Goal: Task Accomplishment & Management: Use online tool/utility

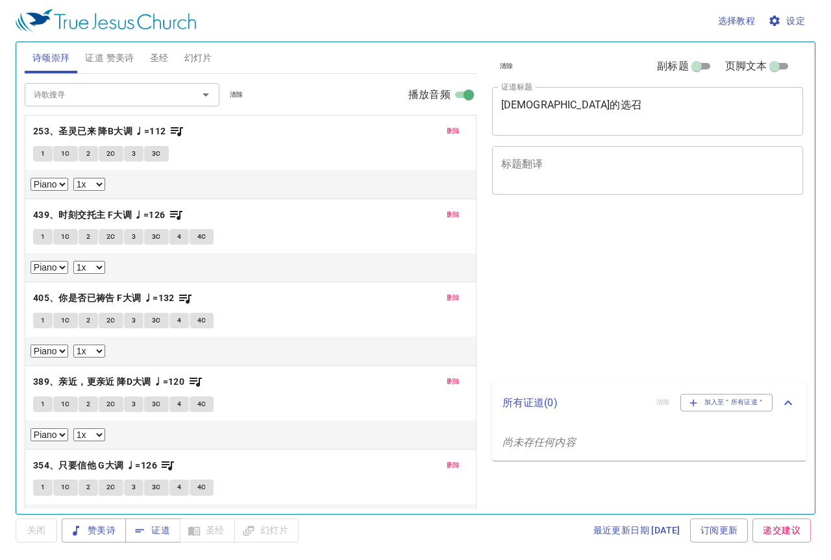
select select "1"
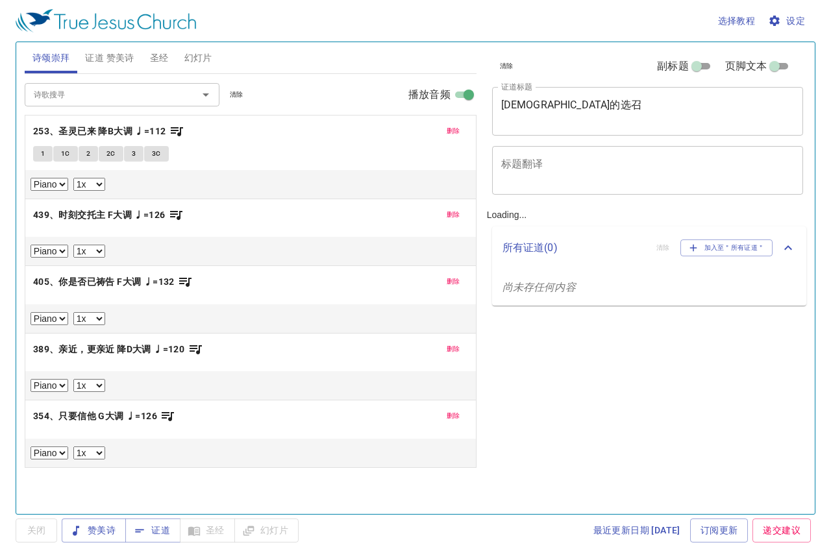
select select "1"
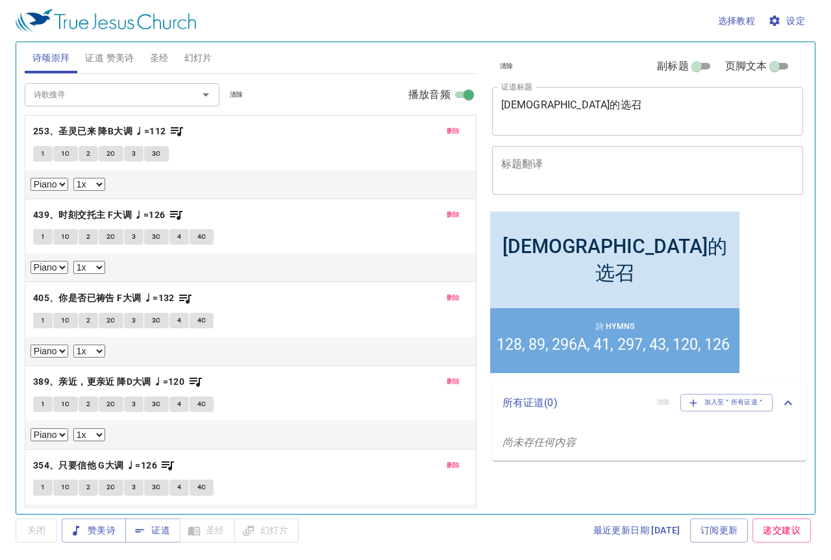
click at [238, 89] on span "清除" at bounding box center [237, 95] width 14 height 12
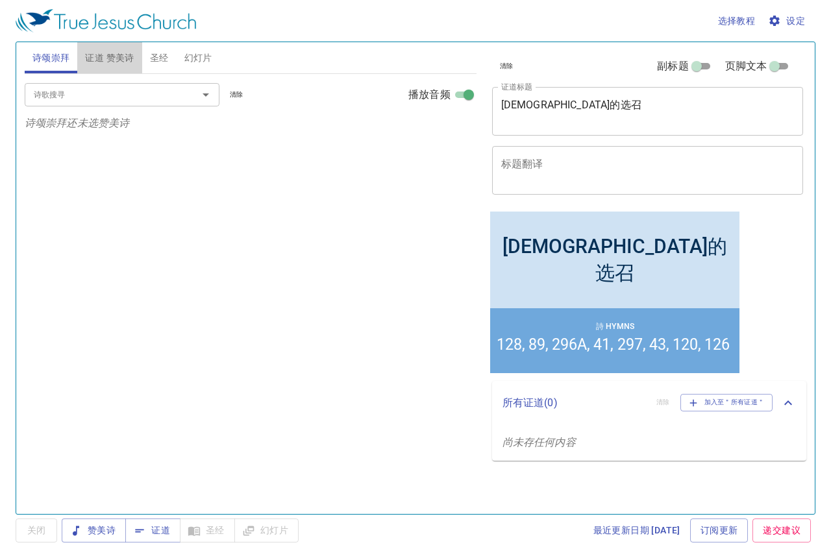
click at [120, 60] on span "证道 赞美诗" at bounding box center [109, 58] width 49 height 16
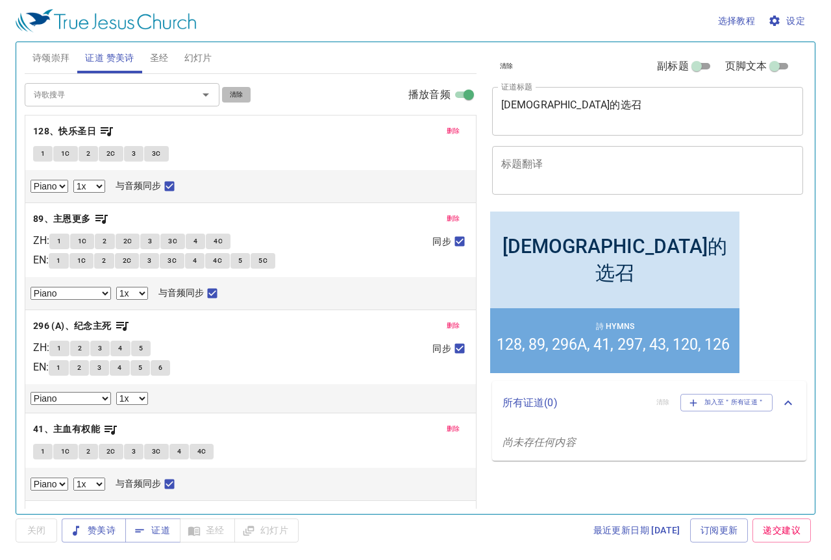
click at [231, 100] on span "清除" at bounding box center [237, 95] width 14 height 12
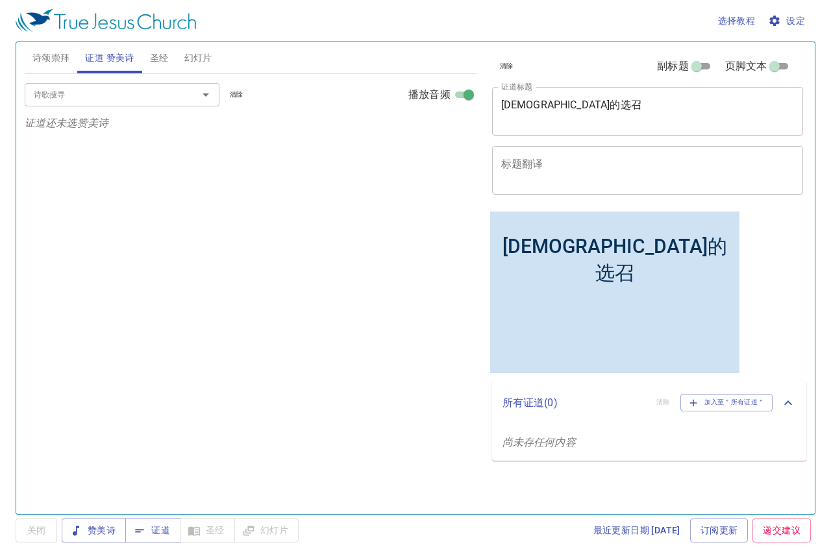
click at [165, 59] on span "圣经" at bounding box center [159, 58] width 19 height 16
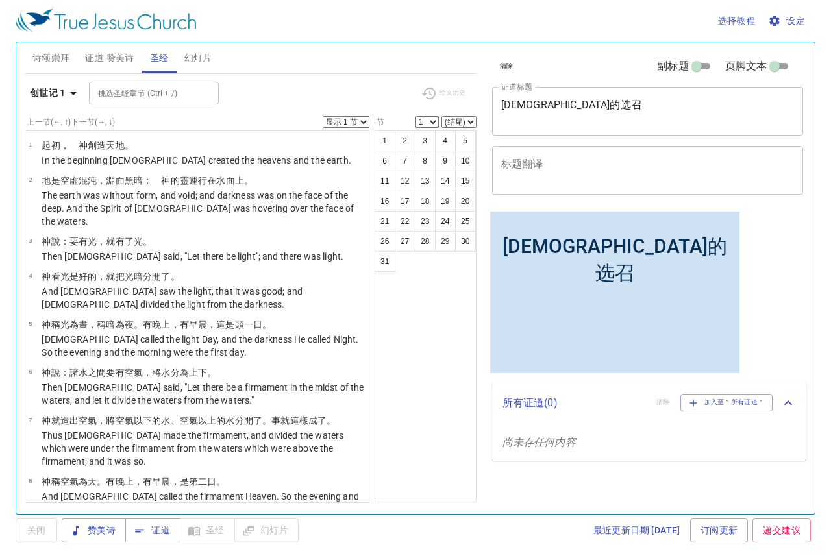
click at [99, 63] on span "证道 赞美诗" at bounding box center [109, 58] width 49 height 16
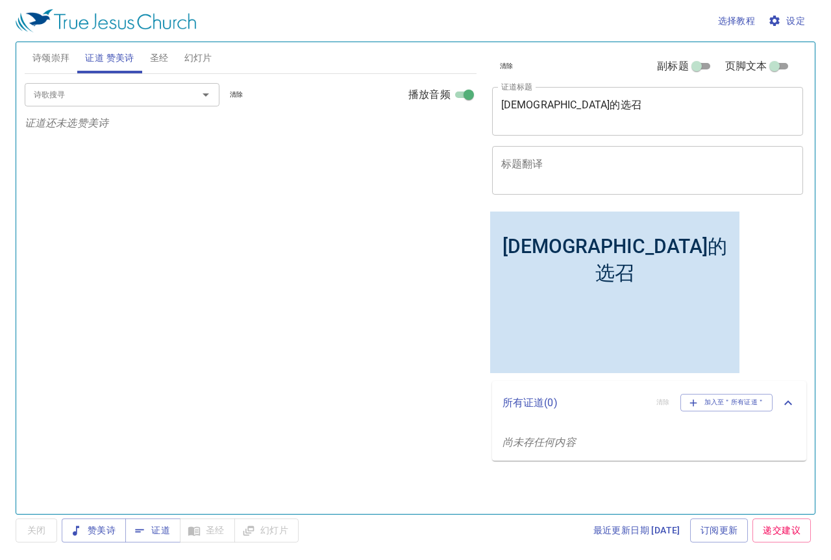
click at [104, 95] on input "诗歌搜寻" at bounding box center [103, 94] width 149 height 15
type input "136、我知所信的是谁"
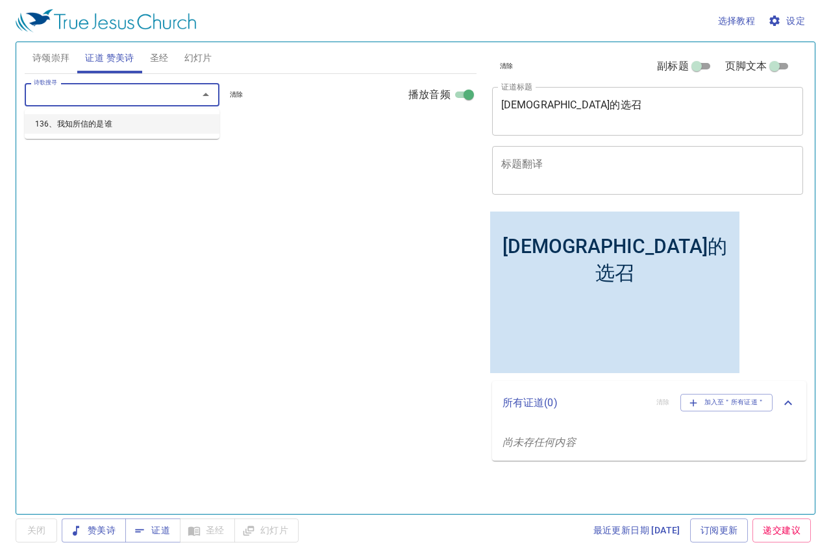
select select "1"
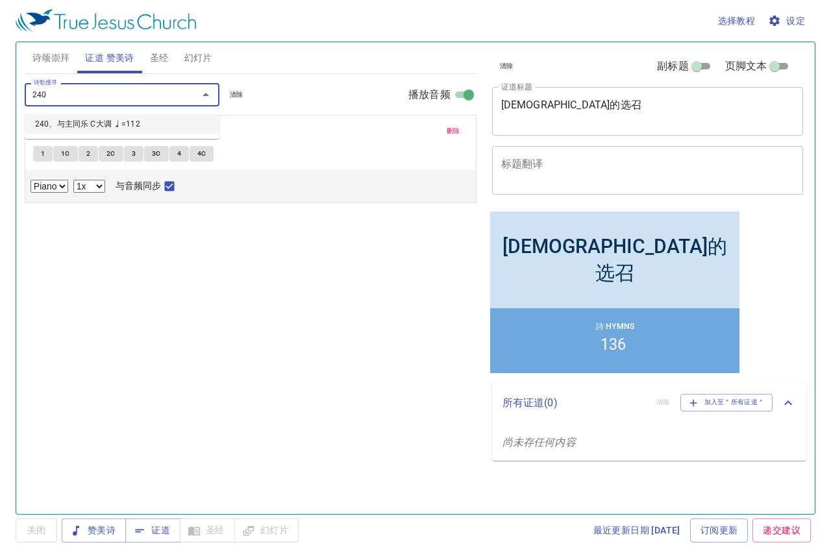
type input "240、与主同乐 C大调 ♩=112"
select select "1"
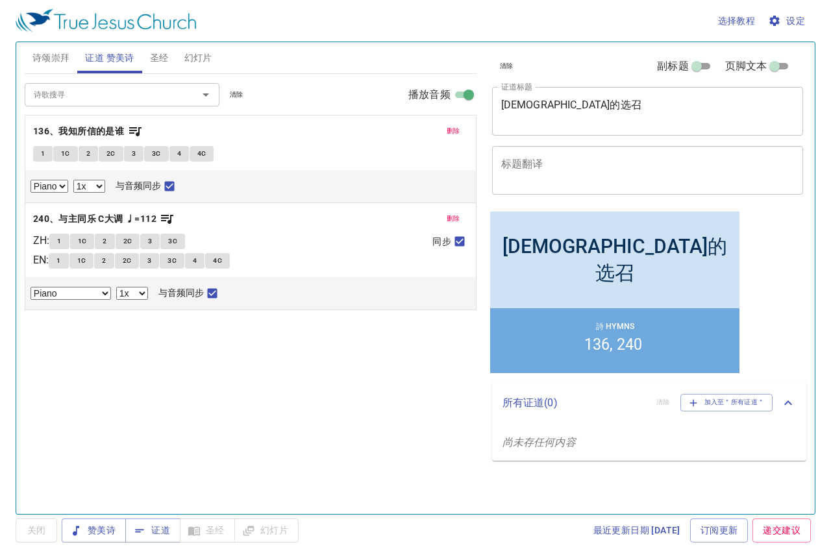
drag, startPoint x: 567, startPoint y: 112, endPoint x: 349, endPoint y: 83, distance: 220.0
click at [397, 90] on div "诗颂崇拜 证道 赞美诗 圣经 幻灯片 诗歌搜寻 诗歌搜寻 清除 播放音频 诗颂崇拜还未选赞美诗 诗歌搜寻 诗歌搜寻 清除 播放音频 删除 136、我知所信的是…" at bounding box center [415, 273] width 792 height 472
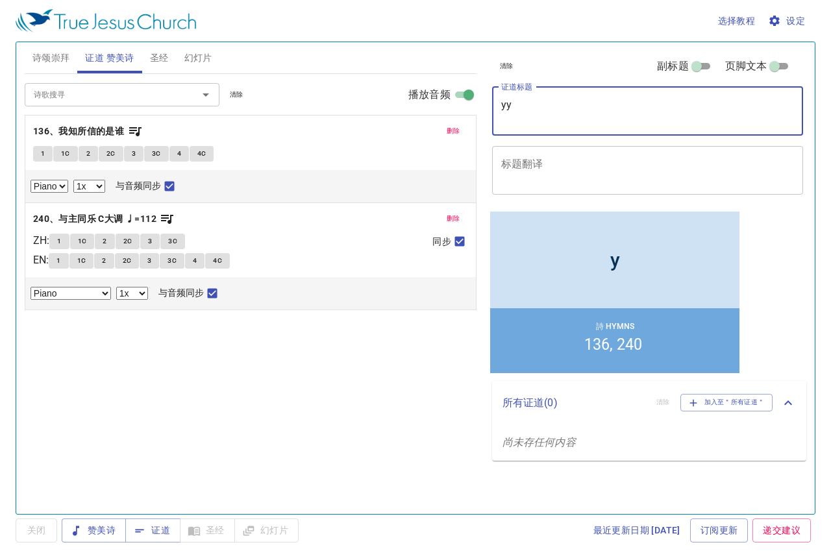
type textarea "y"
type textarea "以赛亚书 （七章）"
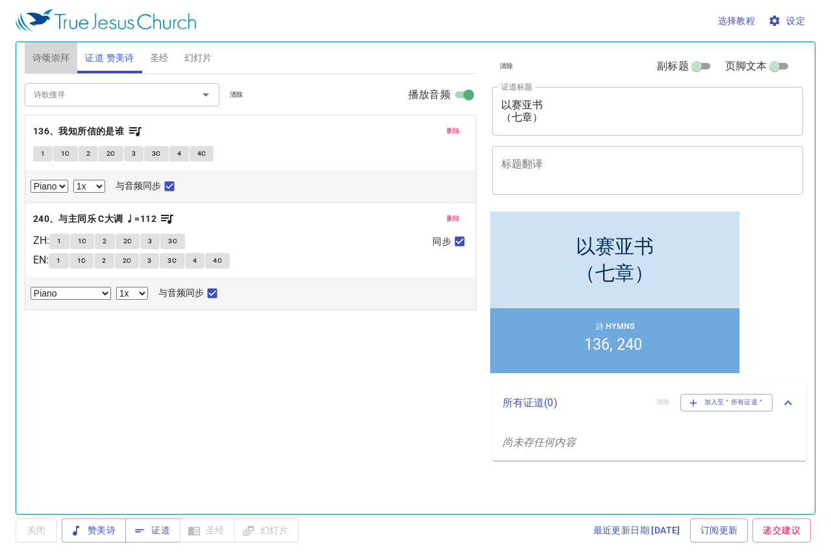
click at [67, 56] on span "诗颂崇拜" at bounding box center [51, 58] width 38 height 16
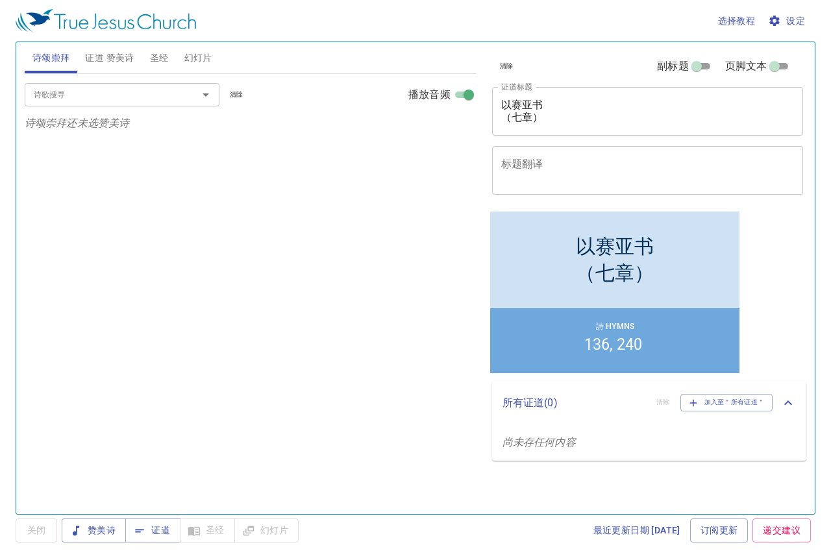
click at [66, 97] on input "诗歌搜寻" at bounding box center [103, 94] width 149 height 15
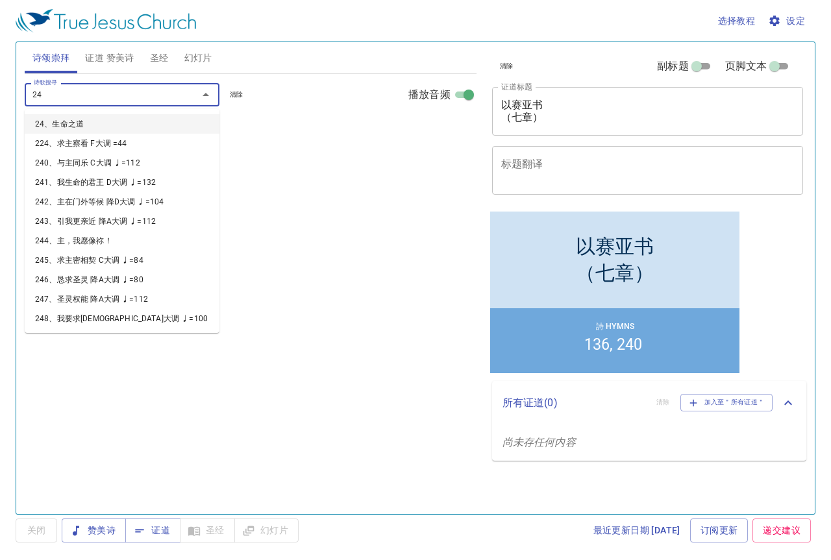
type input "243"
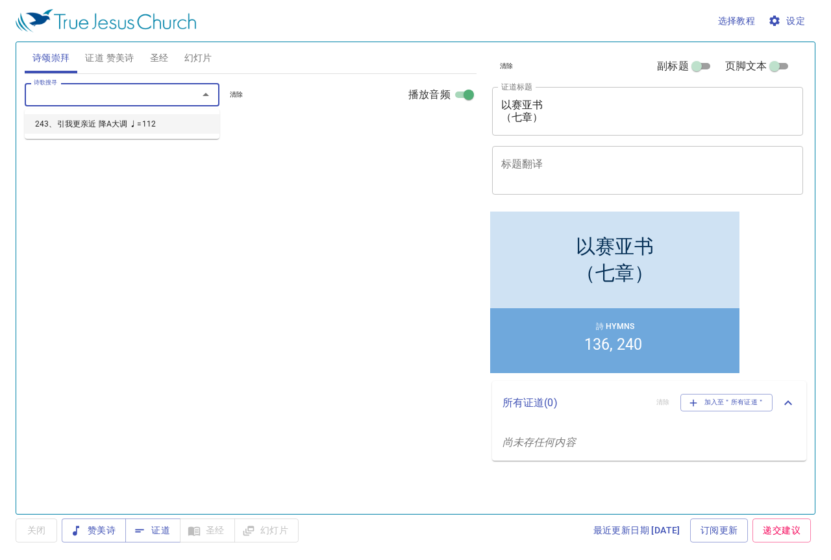
select select "1"
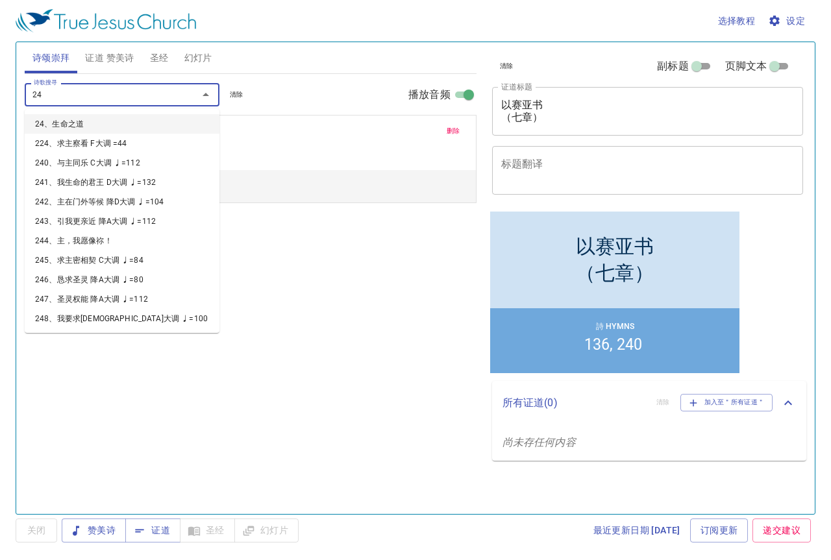
type input "249"
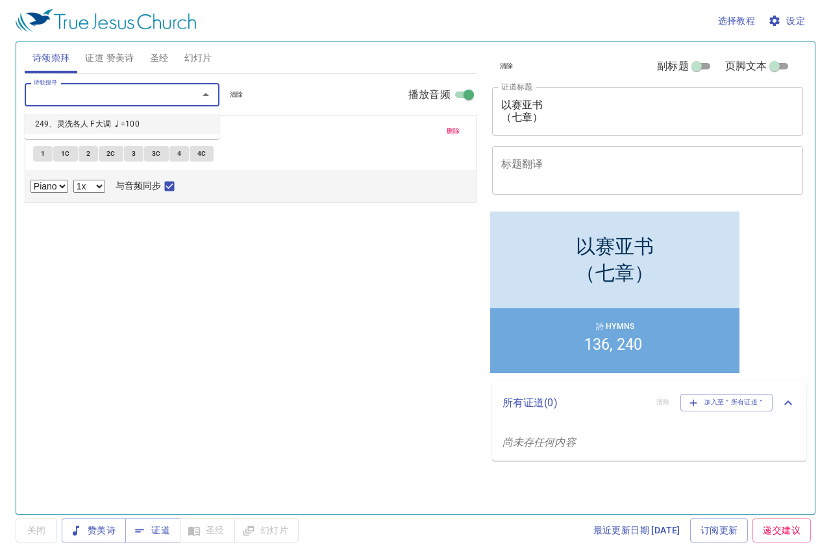
select select "1"
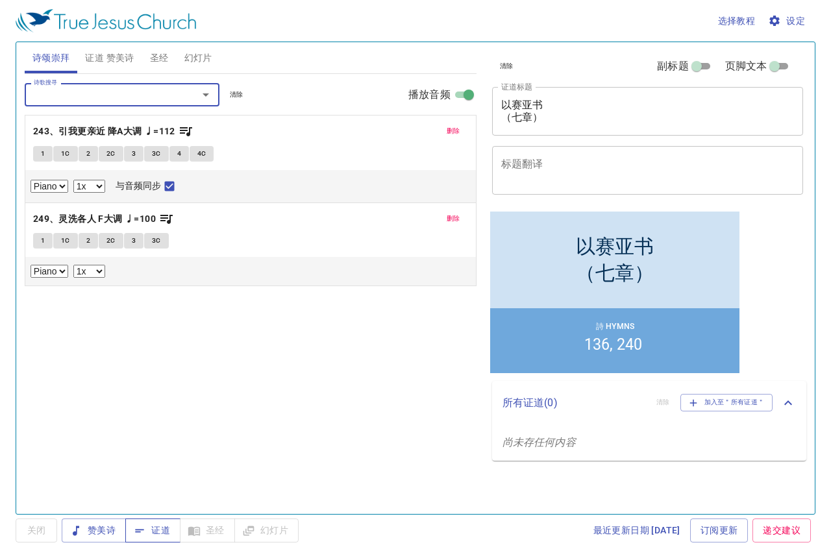
click at [145, 529] on icon "button" at bounding box center [139, 530] width 13 height 13
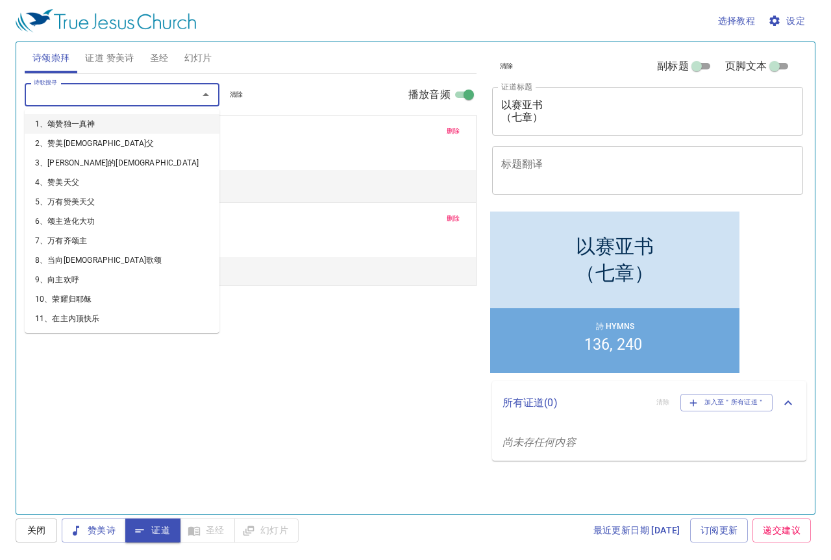
click at [84, 98] on input "诗歌搜寻" at bounding box center [103, 94] width 149 height 15
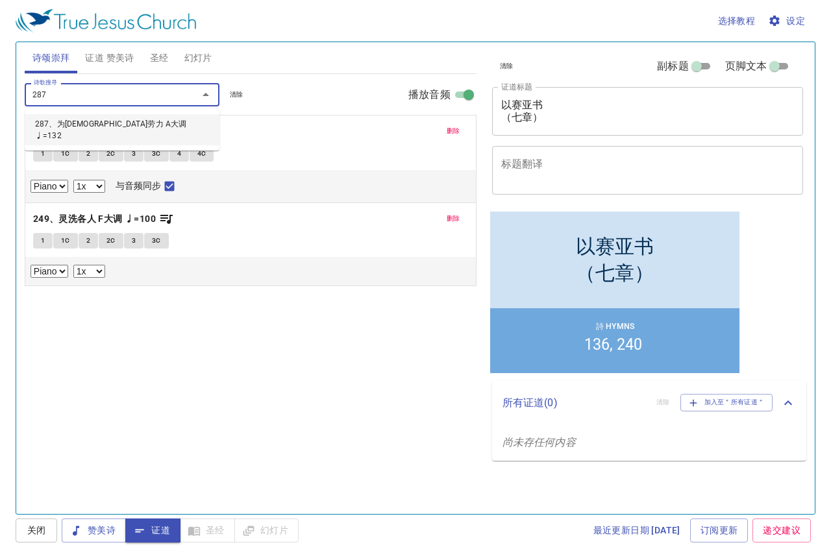
type input "287、为[DEMOGRAPHIC_DATA]劳力 A大调 ♩=132"
select select "1"
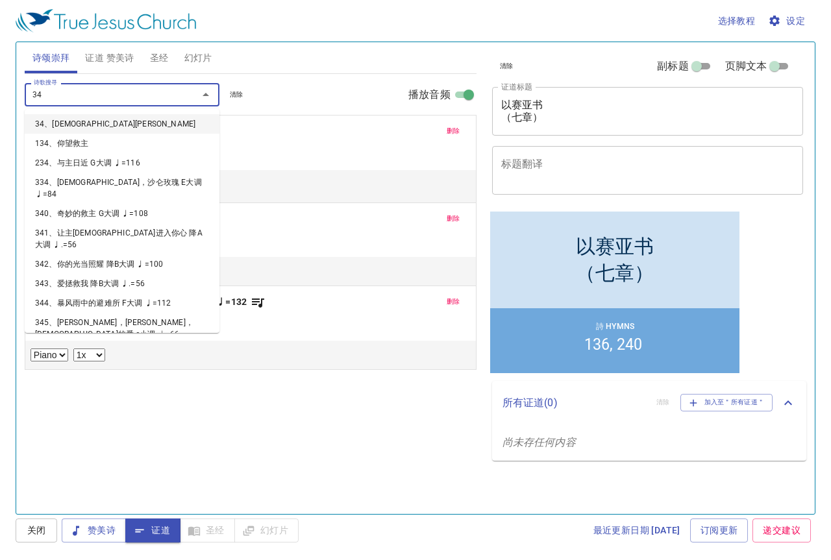
type input "341"
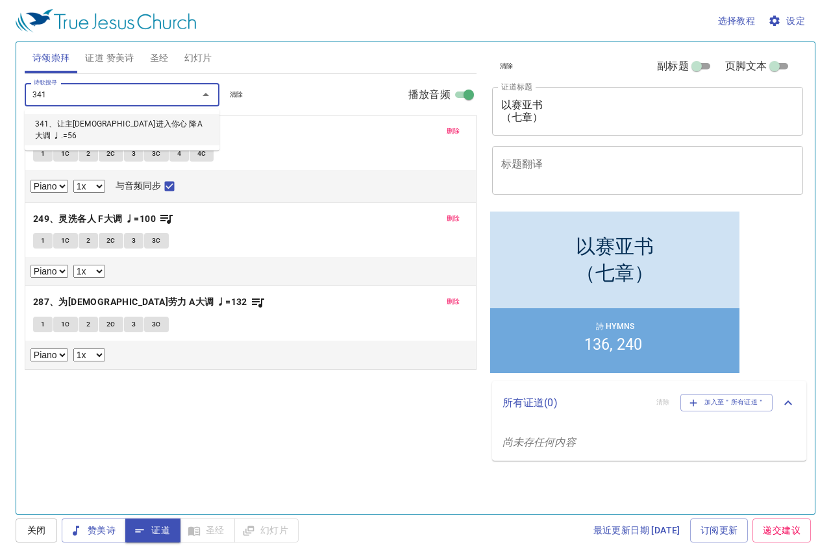
select select "1"
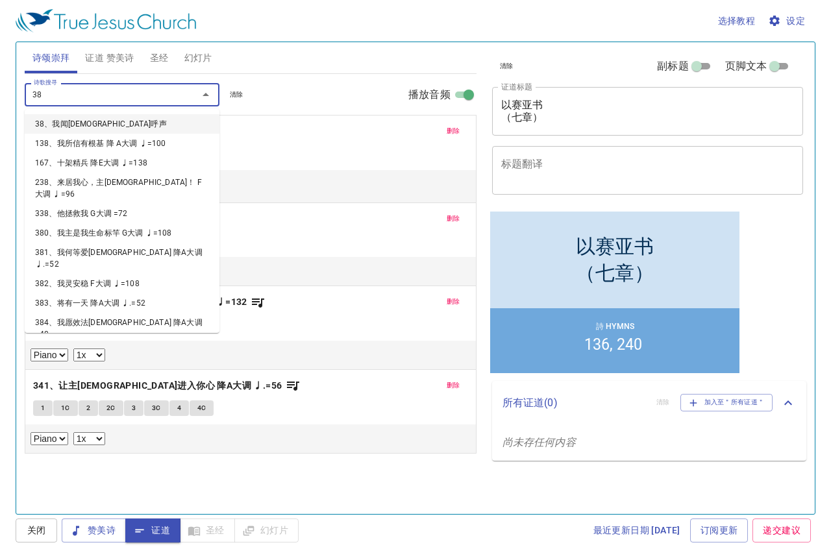
type input "380"
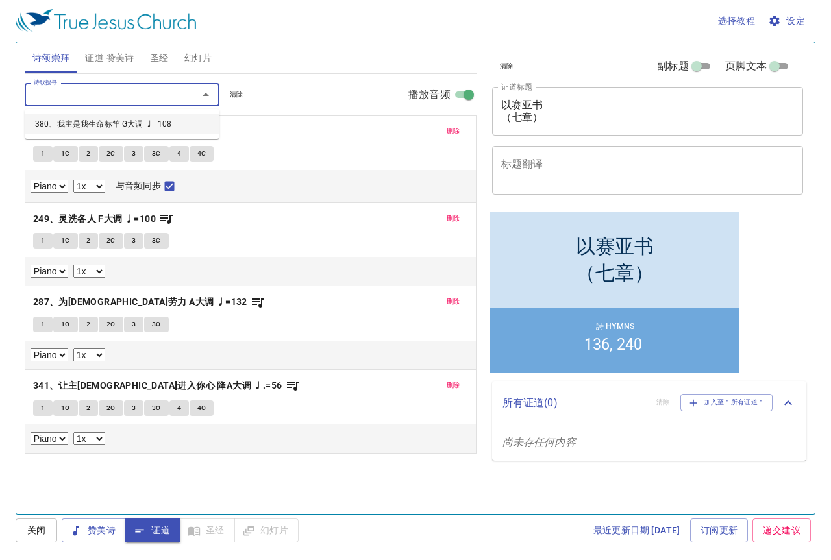
select select "1"
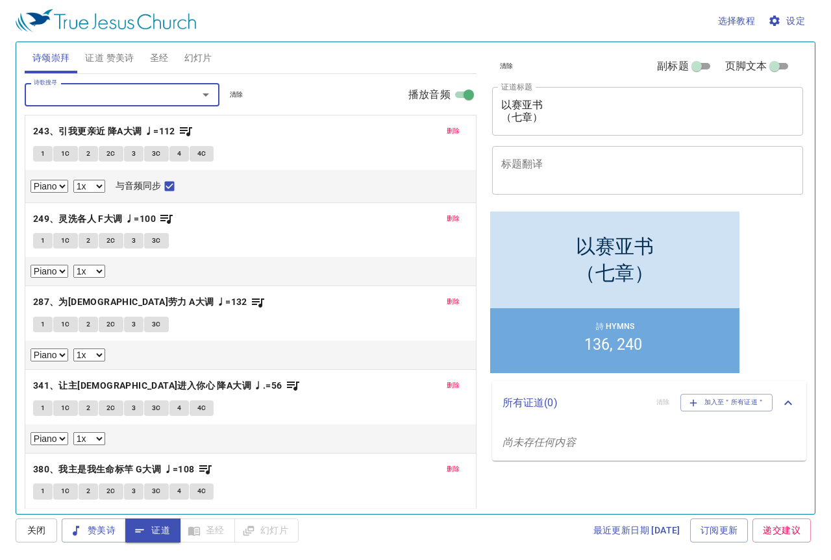
click at [40, 155] on button "1" at bounding box center [42, 154] width 19 height 16
checkbox input "false"
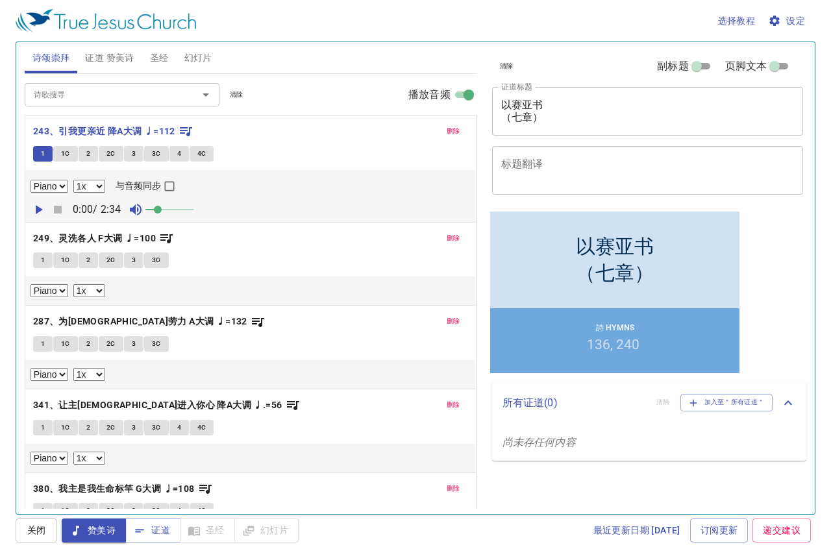
click at [99, 184] on select "0.6x 0.7x 0.8x 0.9x 1x 1.1x 1.2x 1.3x 1.4x 1.5x 1.7x 2x" at bounding box center [89, 186] width 32 height 13
click at [73, 180] on select "0.6x 0.7x 0.8x 0.9x 1x 1.1x 1.2x 1.3x 1.4x 1.5x 1.7x 2x" at bounding box center [89, 186] width 32 height 13
click at [42, 212] on icon "button" at bounding box center [39, 210] width 16 height 16
click at [173, 211] on span at bounding box center [169, 210] width 49 height 18
click at [183, 214] on span at bounding box center [180, 210] width 8 height 8
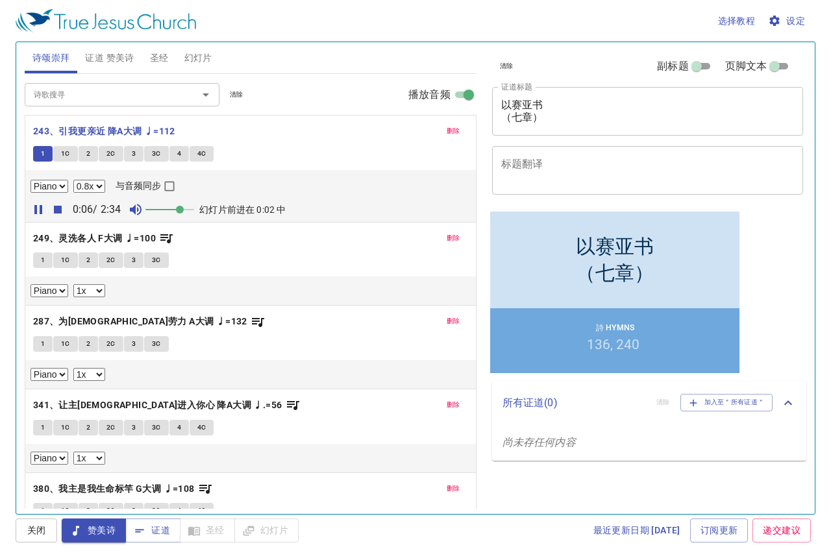
click at [184, 212] on span at bounding box center [180, 210] width 8 height 8
click at [187, 211] on span at bounding box center [184, 210] width 8 height 8
click at [100, 186] on select "0.6x 0.7x 0.8x 0.9x 1x 1.1x 1.2x 1.3x 1.4x 1.5x 1.7x 2x" at bounding box center [89, 186] width 32 height 13
select select "0.7"
click at [73, 180] on select "0.6x 0.7x 0.8x 0.9x 1x 1.1x 1.2x 1.3x 1.4x 1.5x 1.7x 2x" at bounding box center [89, 186] width 32 height 13
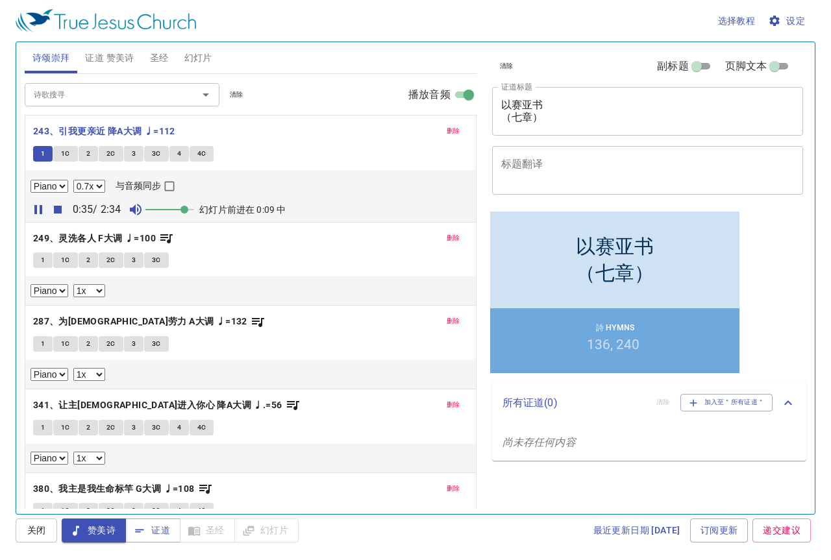
click at [66, 155] on span "1C" at bounding box center [65, 154] width 9 height 12
click at [84, 158] on button "2" at bounding box center [88, 154] width 19 height 16
click at [108, 158] on span "2C" at bounding box center [110, 154] width 9 height 12
click at [134, 154] on span "3" at bounding box center [134, 154] width 4 height 12
click at [155, 154] on span "3C" at bounding box center [156, 154] width 9 height 12
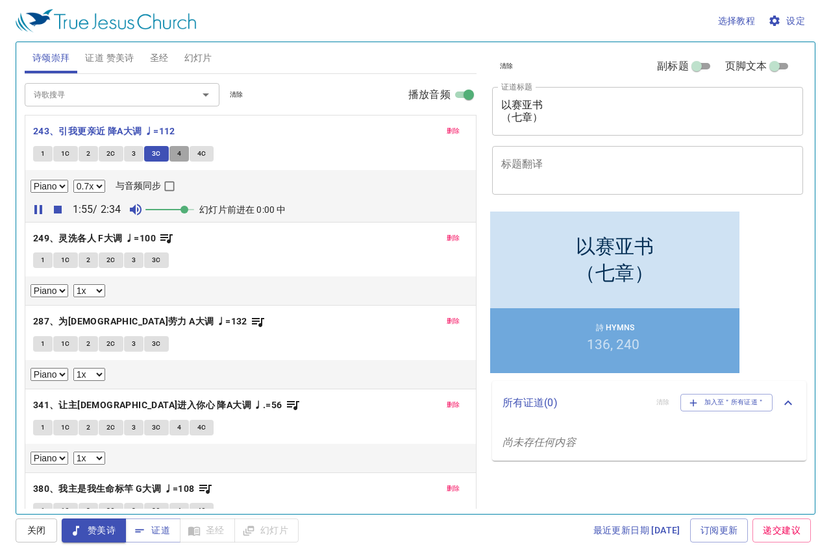
click at [180, 156] on span "4" at bounding box center [179, 154] width 4 height 12
click at [199, 156] on span "4C" at bounding box center [201, 154] width 9 height 12
click at [99, 288] on select "0.6x 0.7x 0.8x 0.9x 1x 1.1x 1.2x 1.3x 1.4x 1.5x 1.7x 2x" at bounding box center [89, 290] width 32 height 13
select select "0.8"
click at [73, 284] on select "0.6x 0.7x 0.8x 0.9x 1x 1.1x 1.2x 1.3x 1.4x 1.5x 1.7x 2x" at bounding box center [89, 290] width 32 height 13
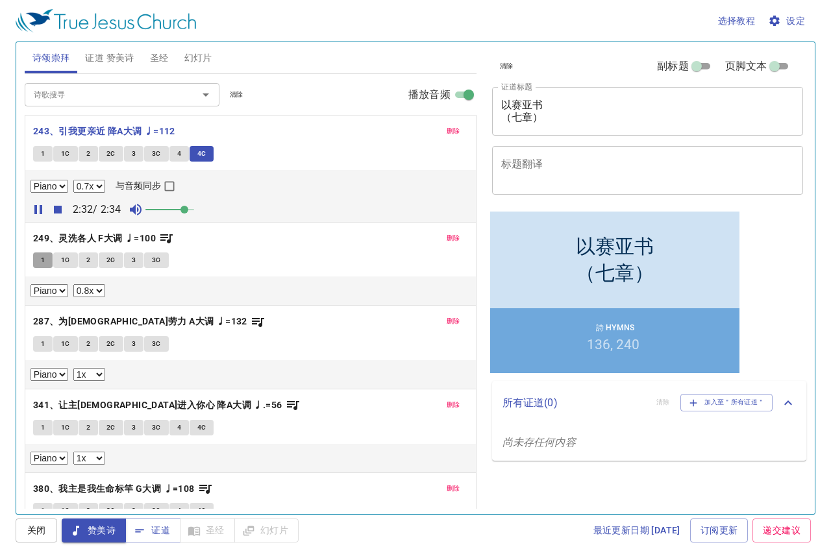
click at [43, 262] on span "1" at bounding box center [43, 260] width 4 height 12
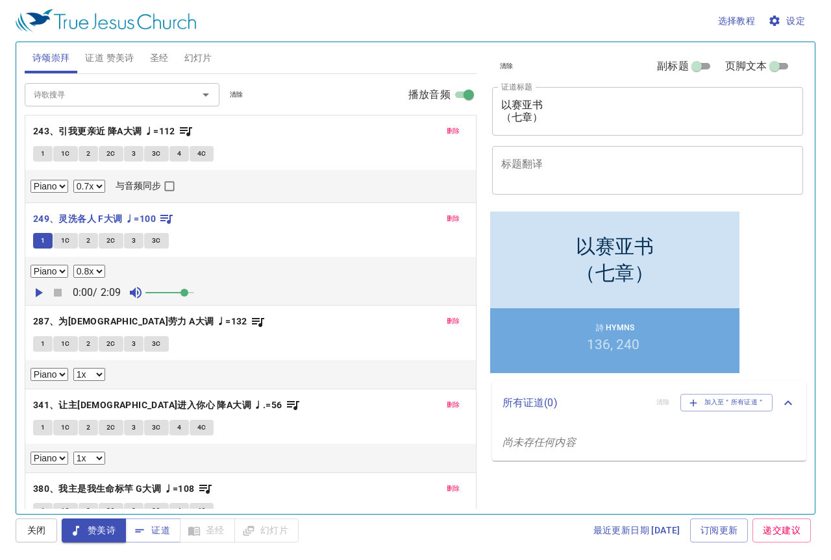
click at [135, 101] on input "诗歌搜寻" at bounding box center [103, 94] width 149 height 15
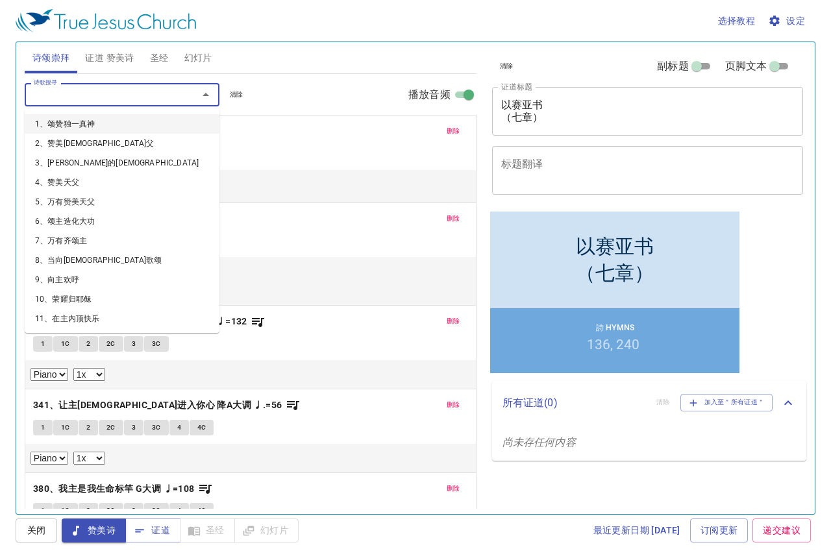
click at [310, 129] on p "243、引我更亲近 降A大调 ♩=112" at bounding box center [250, 131] width 435 height 16
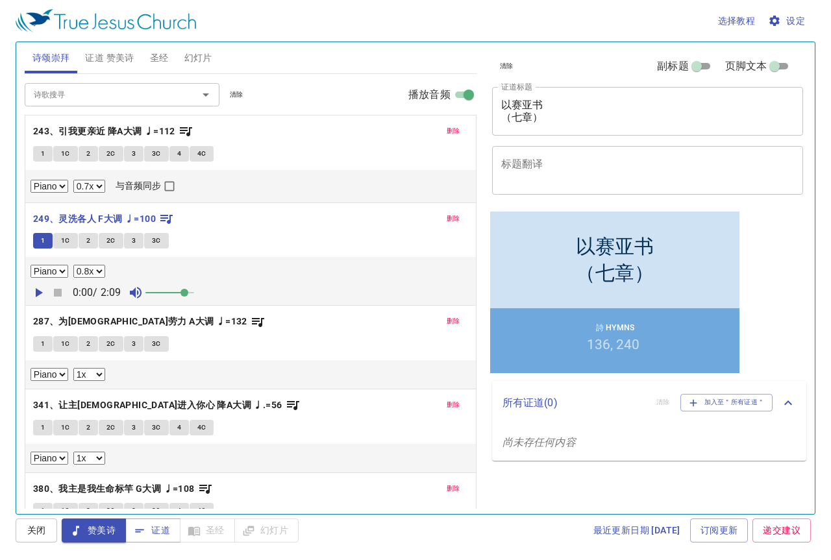
click at [38, 293] on icon "button" at bounding box center [39, 292] width 7 height 9
click at [67, 244] on span "1C" at bounding box center [65, 241] width 9 height 12
click at [196, 293] on span at bounding box center [194, 293] width 8 height 8
click at [86, 242] on span "2" at bounding box center [88, 241] width 4 height 12
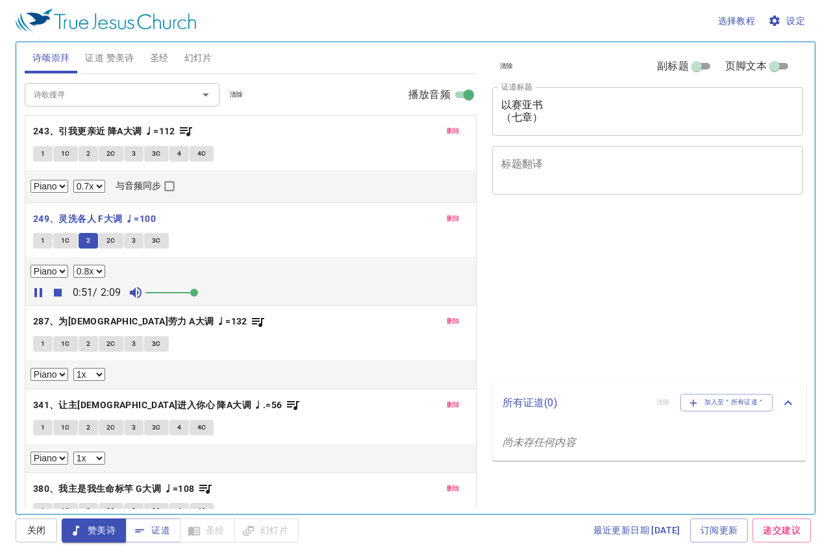
select select "0.7"
select select "0.8"
select select "1"
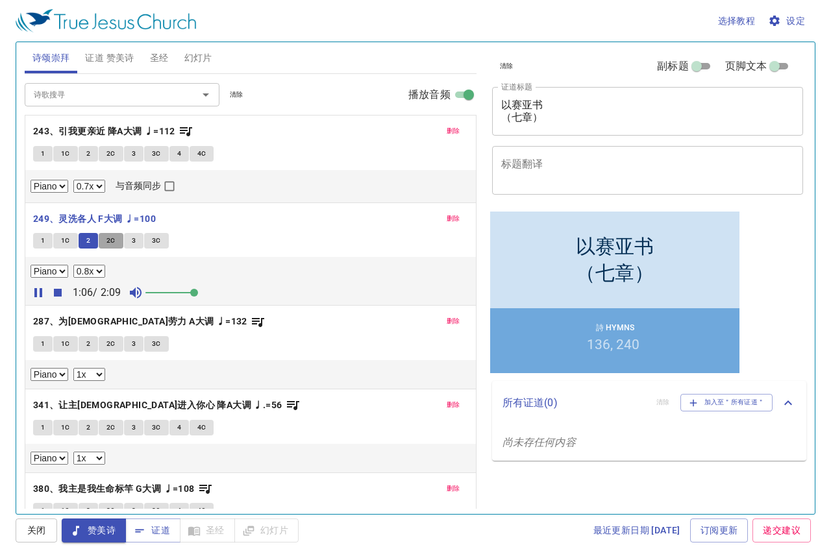
click at [114, 241] on span "2C" at bounding box center [110, 241] width 9 height 12
click at [134, 242] on span "3" at bounding box center [134, 241] width 4 height 12
click at [158, 240] on span "3C" at bounding box center [156, 241] width 9 height 12
click at [100, 374] on select "0.6x 0.7x 0.8x 0.9x 1x 1.1x 1.2x 1.3x 1.4x 1.5x 1.7x 2x" at bounding box center [89, 374] width 32 height 13
click at [73, 368] on select "0.6x 0.7x 0.8x 0.9x 1x 1.1x 1.2x 1.3x 1.4x 1.5x 1.7x 2x" at bounding box center [89, 374] width 32 height 13
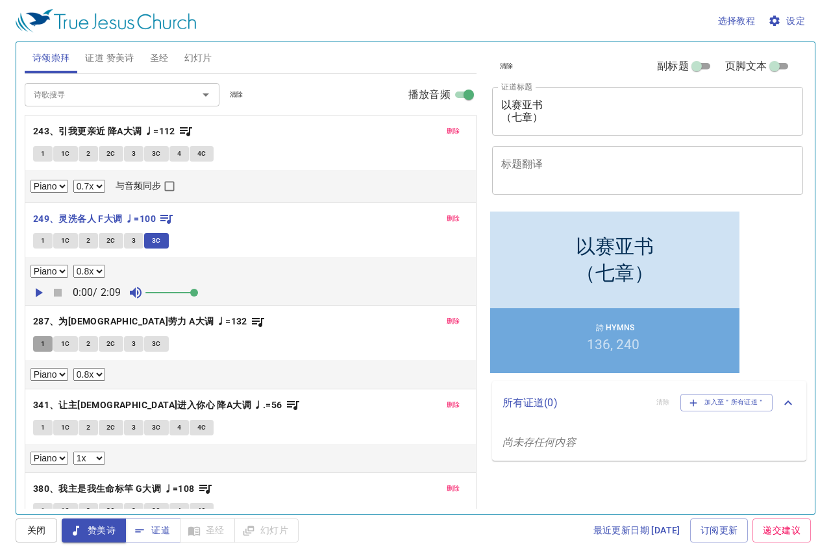
click at [42, 341] on span "1" at bounding box center [43, 344] width 4 height 12
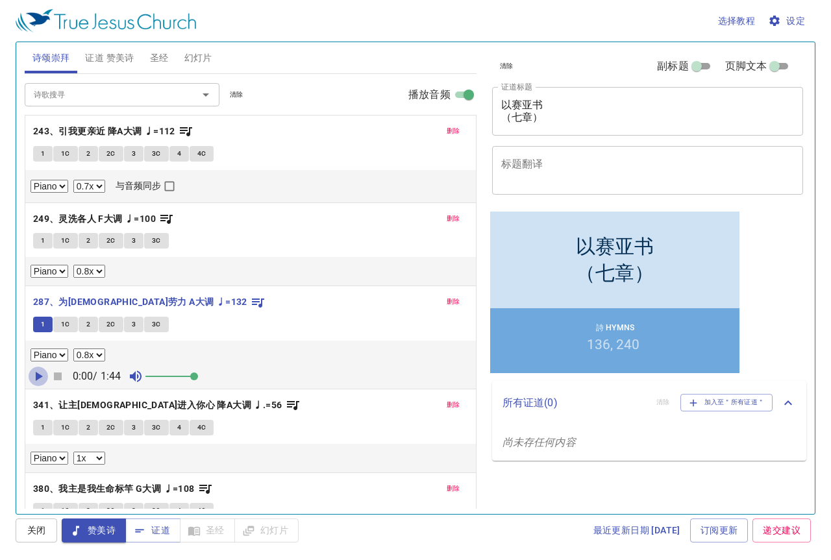
click at [40, 378] on icon "button" at bounding box center [39, 377] width 16 height 16
click at [101, 355] on select "0.6x 0.7x 0.8x 0.9x 1x 1.1x 1.2x 1.3x 1.4x 1.5x 1.7x 2x" at bounding box center [89, 355] width 32 height 13
click at [73, 349] on select "0.6x 0.7x 0.8x 0.9x 1x 1.1x 1.2x 1.3x 1.4x 1.5x 1.7x 2x" at bounding box center [89, 355] width 32 height 13
click at [100, 354] on select "0.6x 0.7x 0.8x 0.9x 1x 1.1x 1.2x 1.3x 1.4x 1.5x 1.7x 2x" at bounding box center [89, 355] width 32 height 13
click at [73, 349] on select "0.6x 0.7x 0.8x 0.9x 1x 1.1x 1.2x 1.3x 1.4x 1.5x 1.7x 2x" at bounding box center [89, 355] width 32 height 13
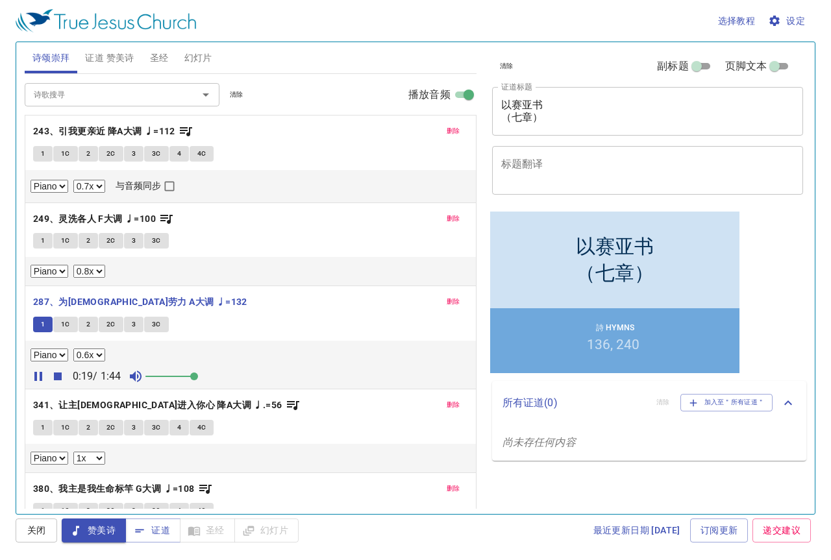
click at [102, 356] on select "0.6x 0.7x 0.8x 0.9x 1x 1.1x 1.2x 1.3x 1.4x 1.5x 1.7x 2x" at bounding box center [89, 355] width 32 height 13
select select "0.7"
click at [73, 349] on select "0.6x 0.7x 0.8x 0.9x 1x 1.1x 1.2x 1.3x 1.4x 1.5x 1.7x 2x" at bounding box center [89, 355] width 32 height 13
click at [72, 324] on button "1C" at bounding box center [65, 325] width 25 height 16
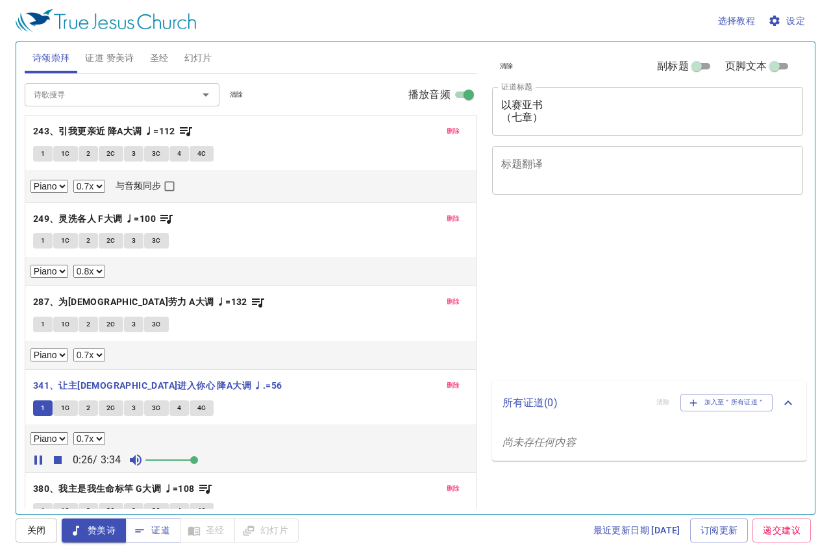
select select "0.7"
select select "0.8"
select select "0.7"
select select "1"
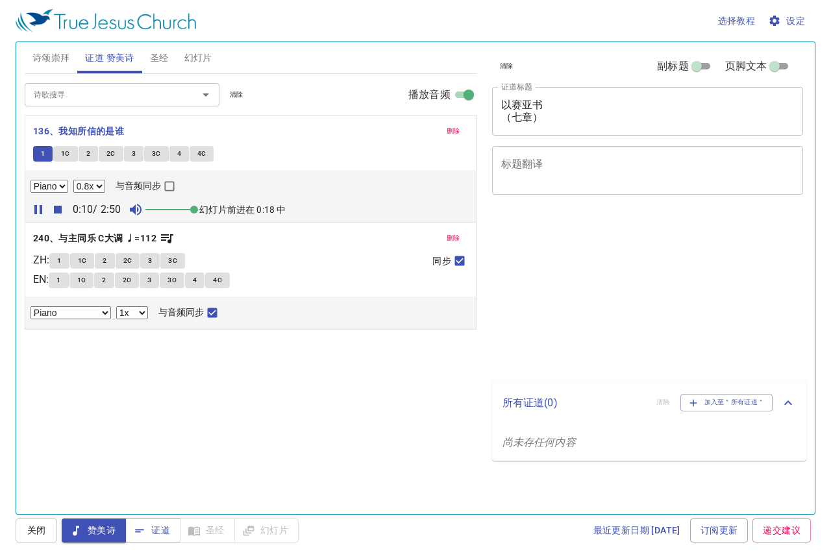
select select "0.8"
select select "1"
select select "0.8"
select select "1"
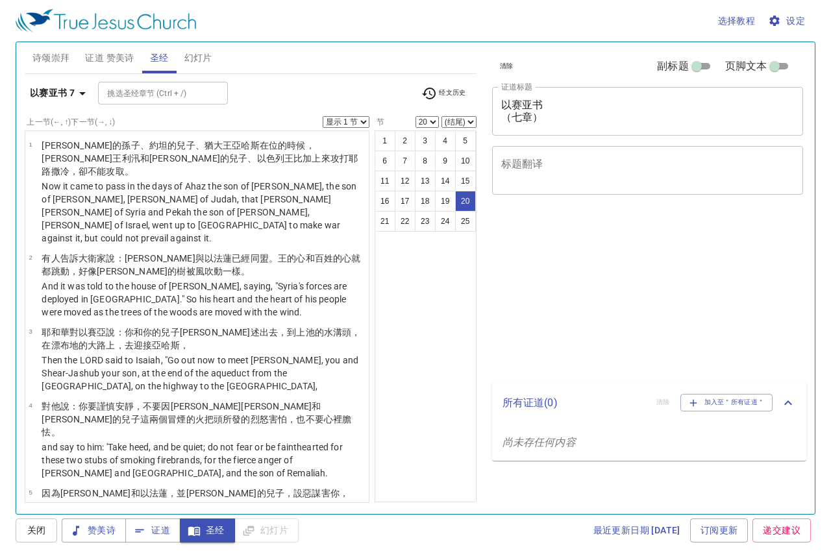
select select "20"
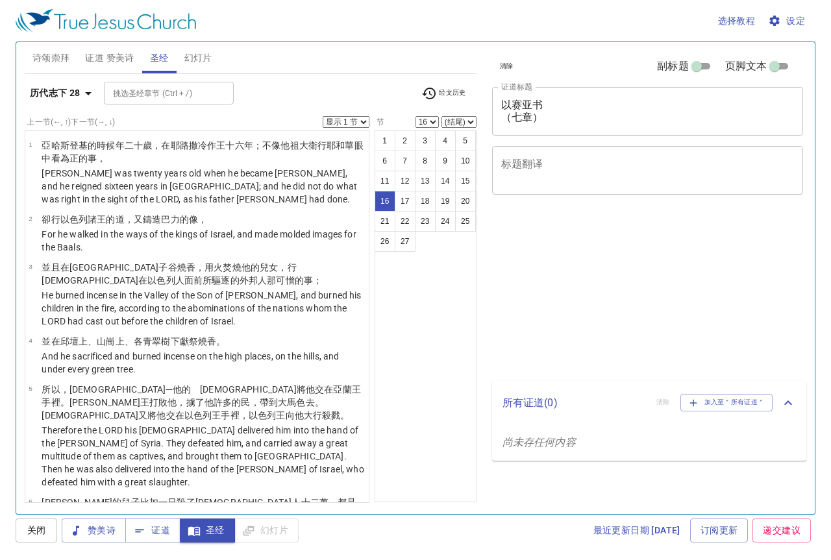
select select "16"
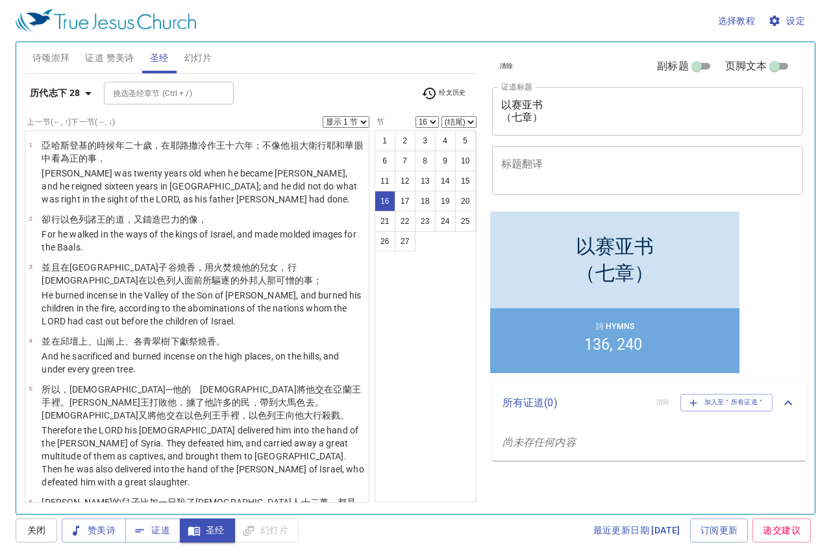
scroll to position [948, 0]
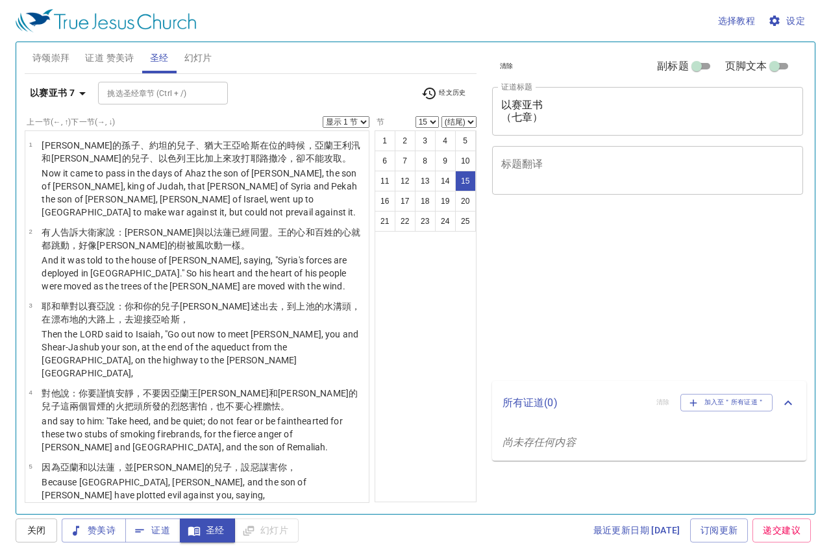
select select "15"
select select "25"
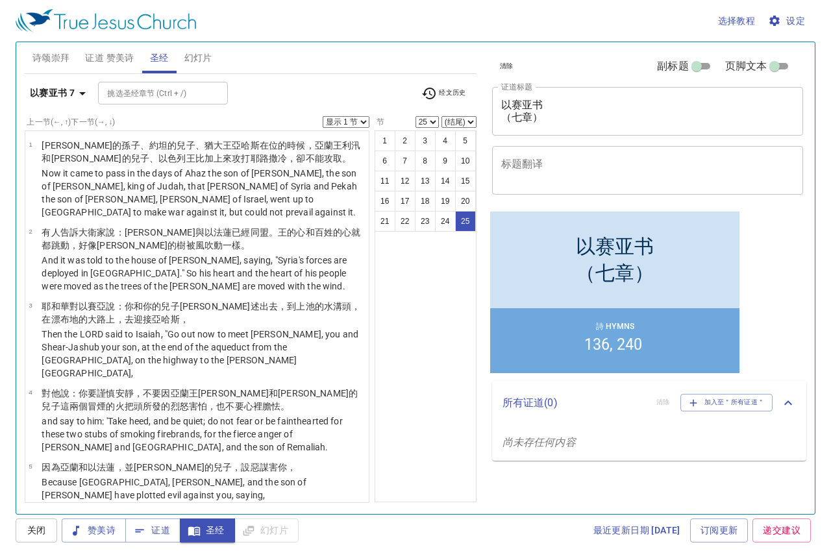
scroll to position [1061, 0]
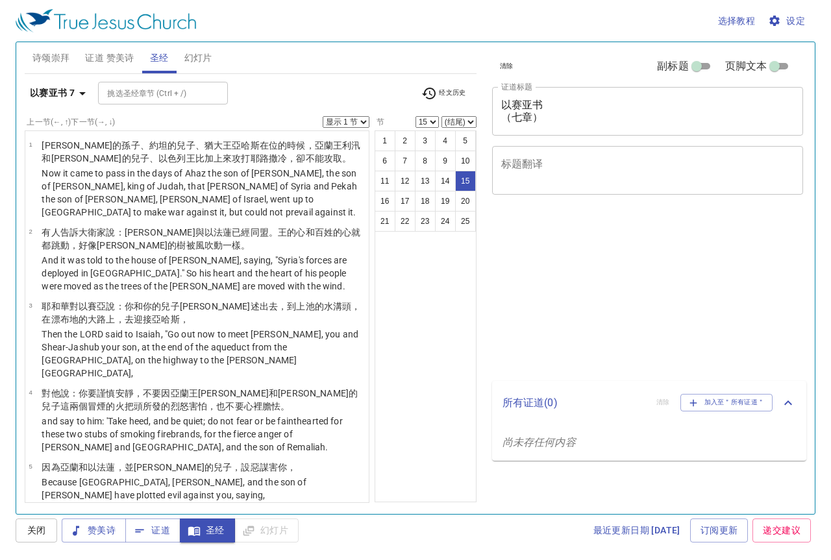
select select "15"
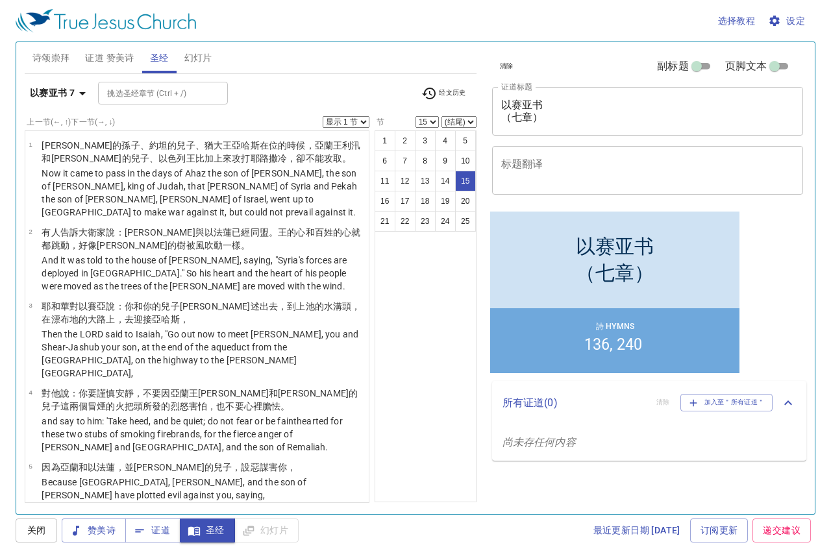
scroll to position [701, 0]
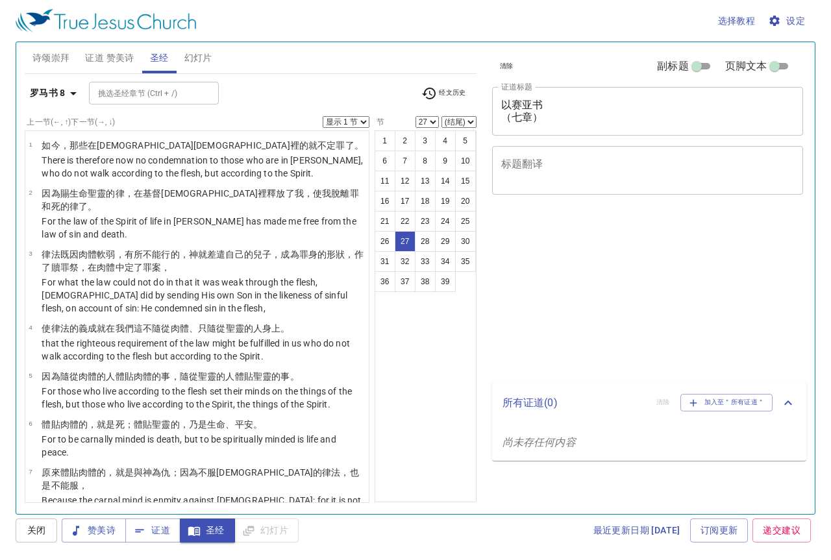
select select "27"
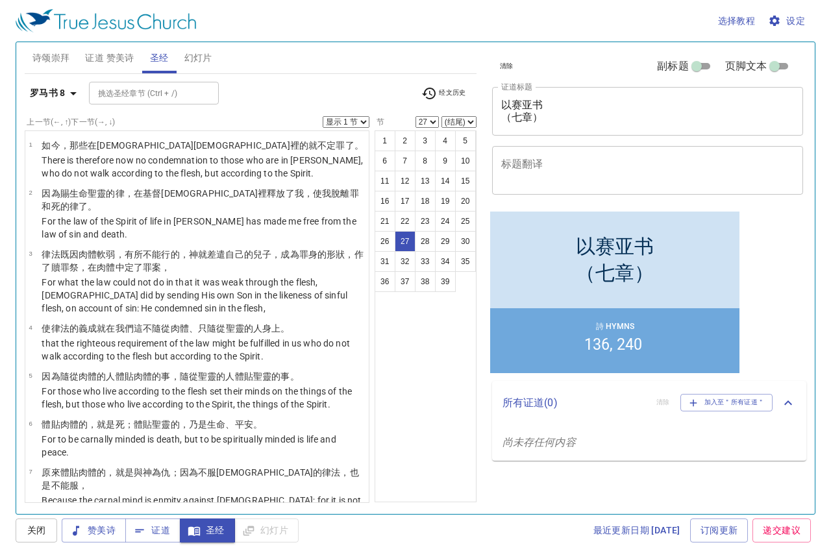
scroll to position [1162, 0]
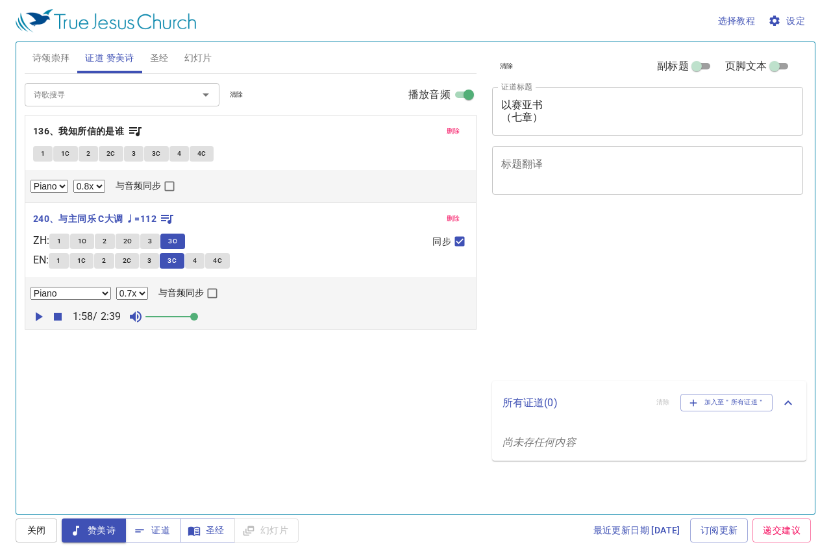
select select "0.8"
select select "0.7"
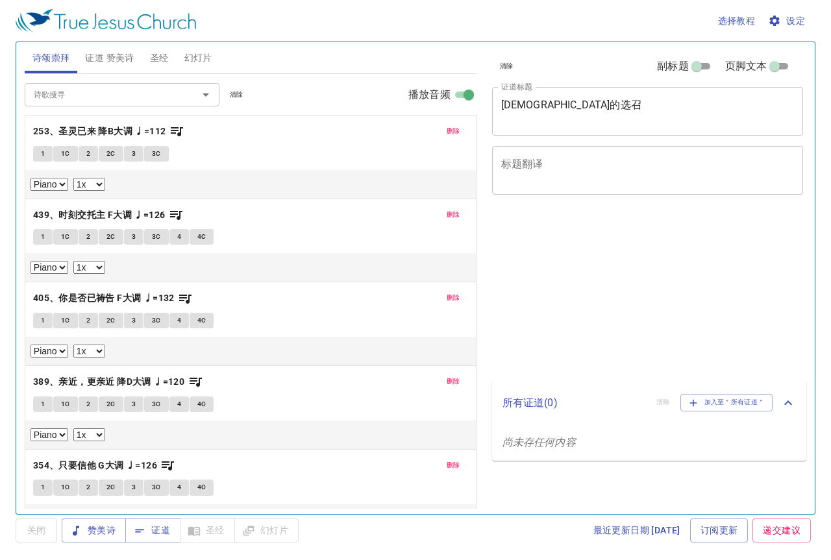
select select "1"
